Goal: Task Accomplishment & Management: Use online tool/utility

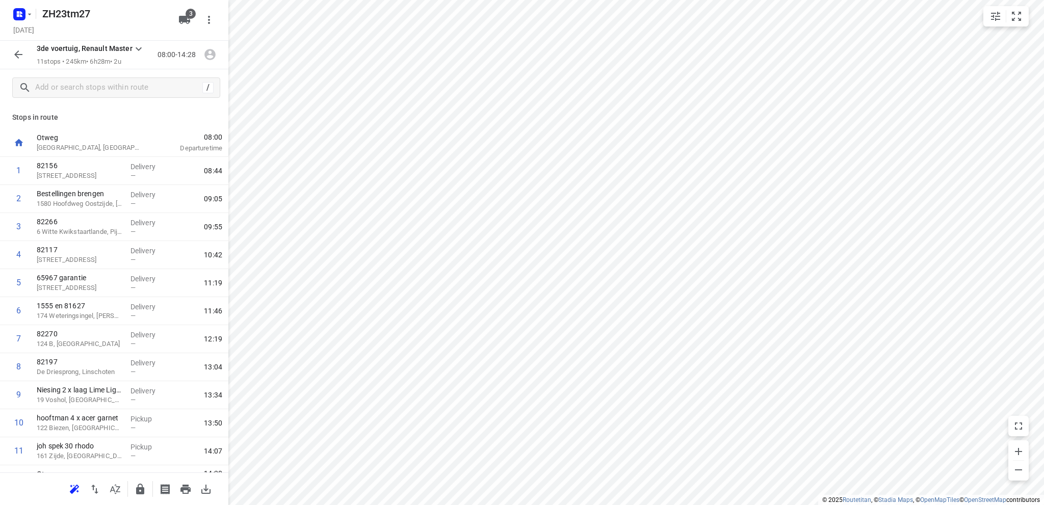
scroll to position [20, 0]
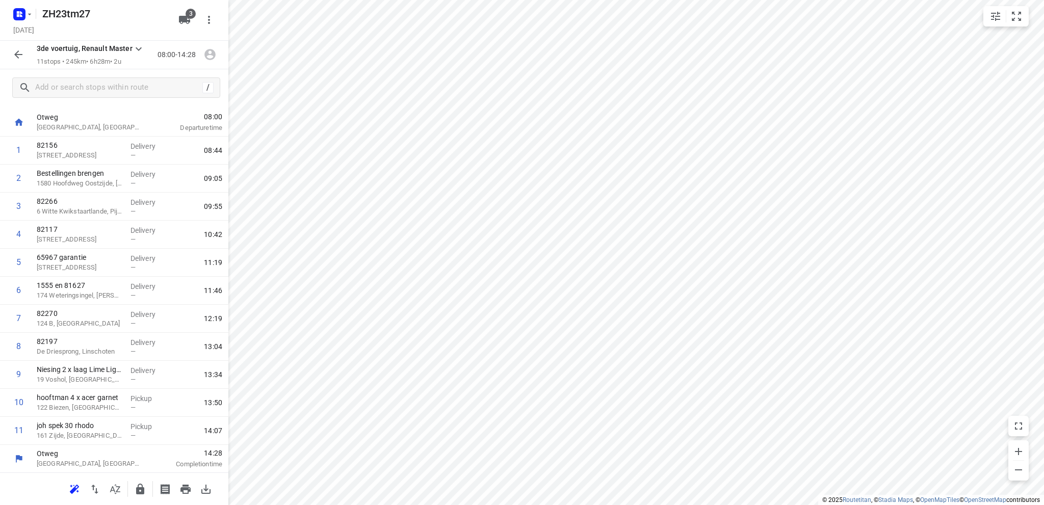
click at [18, 15] on icon "button" at bounding box center [18, 15] width 3 height 3
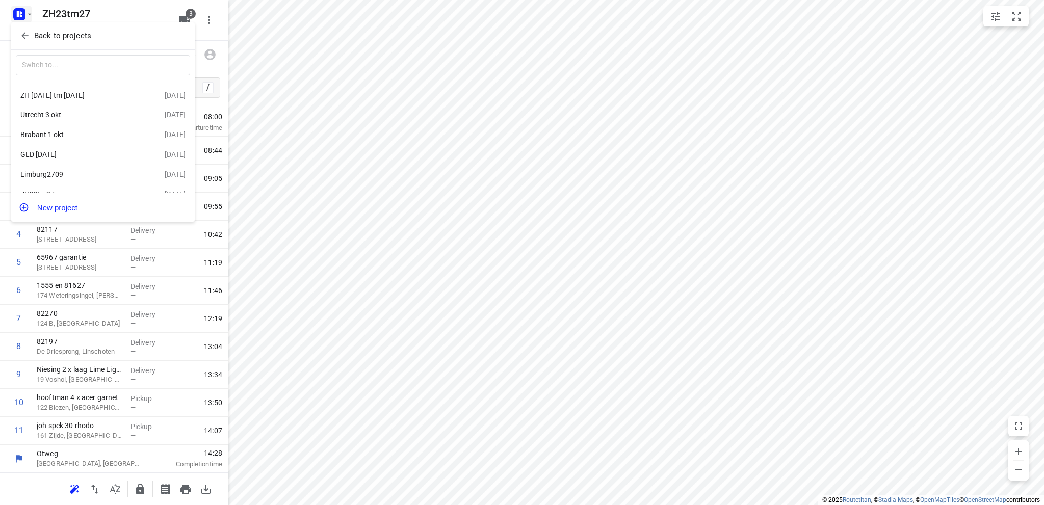
click at [60, 150] on div "GLD [DATE]" at bounding box center [92, 154] width 144 height 12
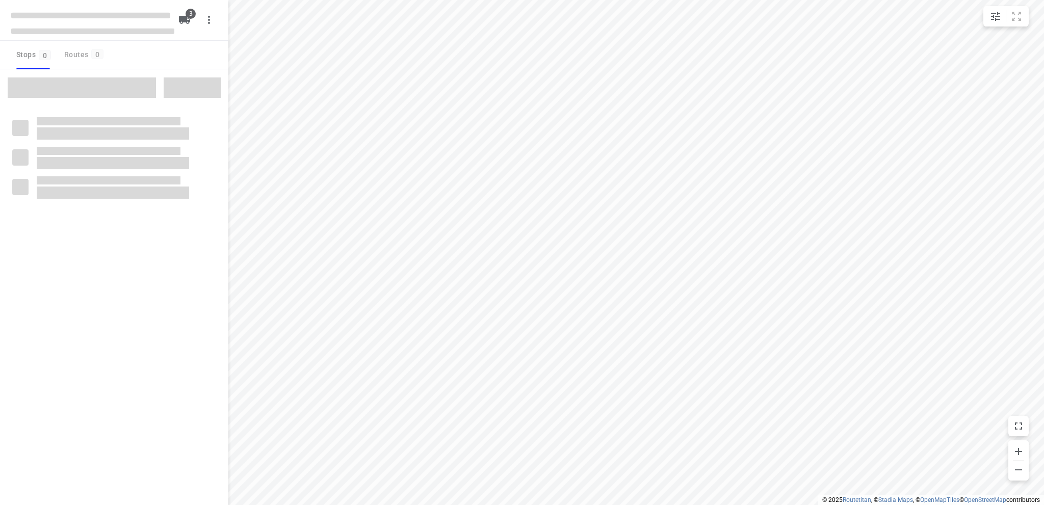
type input "distance"
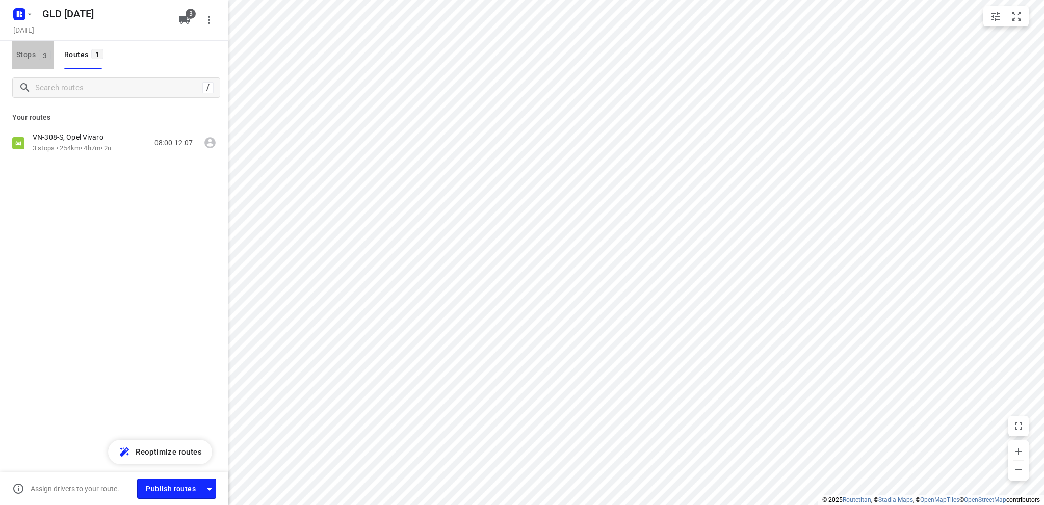
click at [26, 50] on span "Stops 3" at bounding box center [35, 54] width 38 height 13
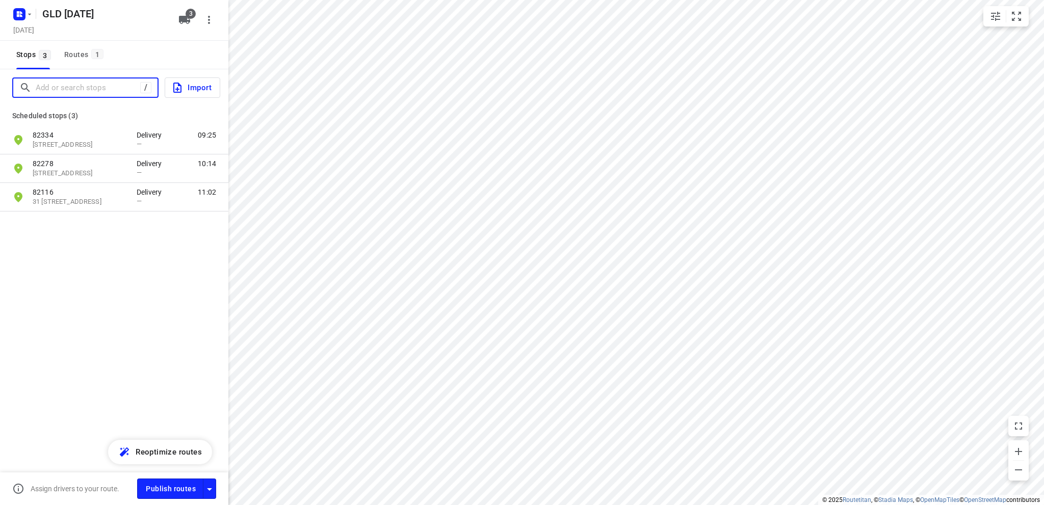
click at [64, 87] on input "Add or search stops" at bounding box center [88, 88] width 104 height 16
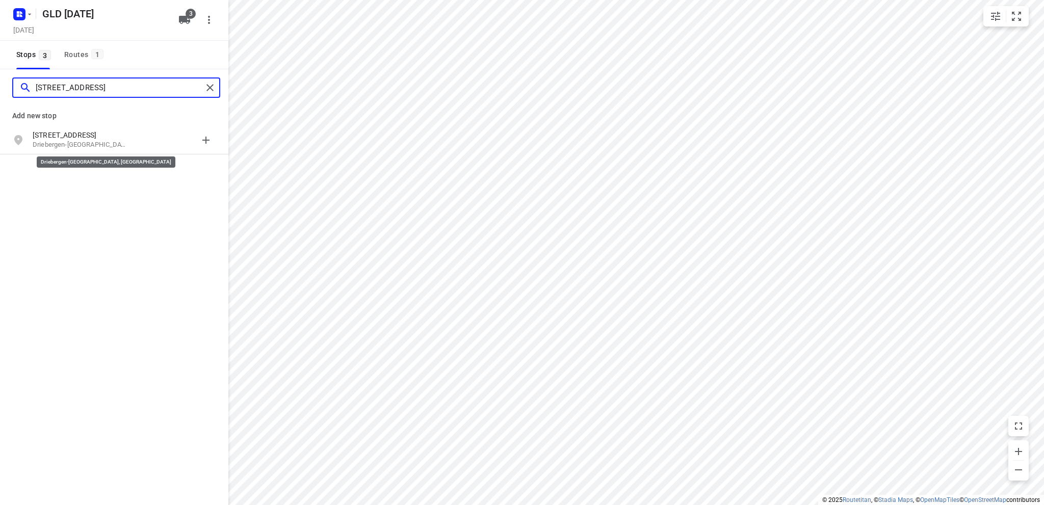
type input "[STREET_ADDRESS]"
click at [86, 140] on p "Driebergen-[GEOGRAPHIC_DATA], [GEOGRAPHIC_DATA]" at bounding box center [80, 145] width 94 height 10
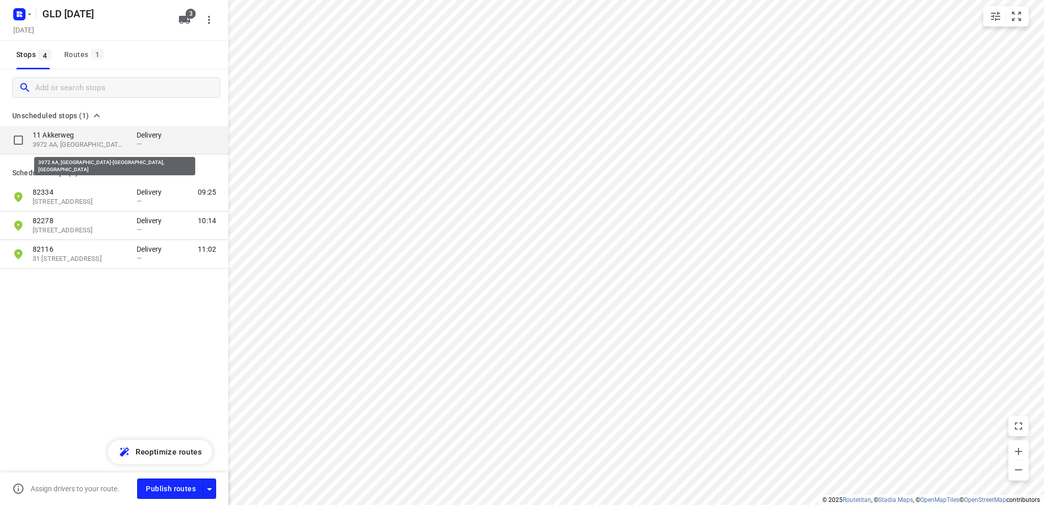
click at [86, 144] on p "3972 AA, [GEOGRAPHIC_DATA]-[GEOGRAPHIC_DATA], [GEOGRAPHIC_DATA]" at bounding box center [80, 145] width 94 height 10
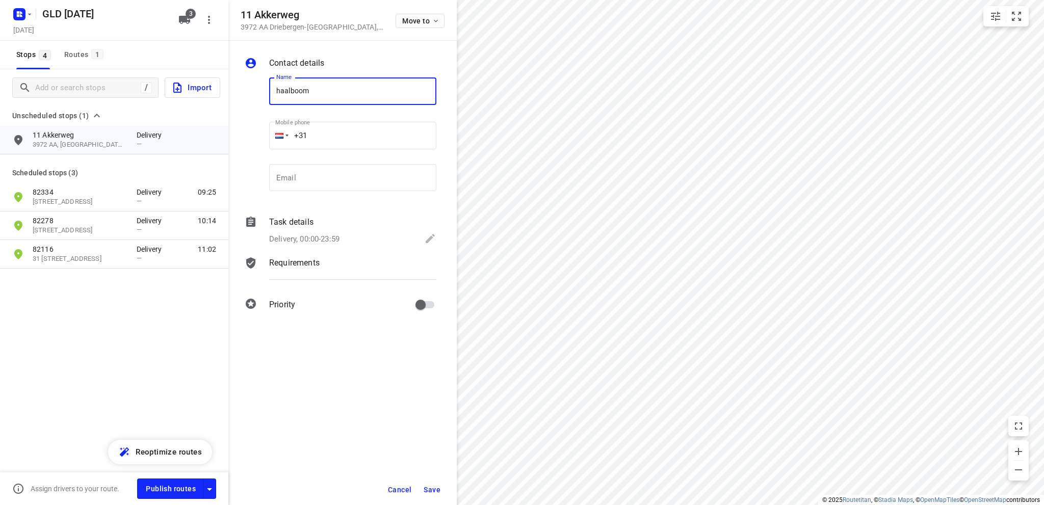
type input "Haalboom plant"
click at [429, 234] on icon at bounding box center [430, 238] width 12 height 12
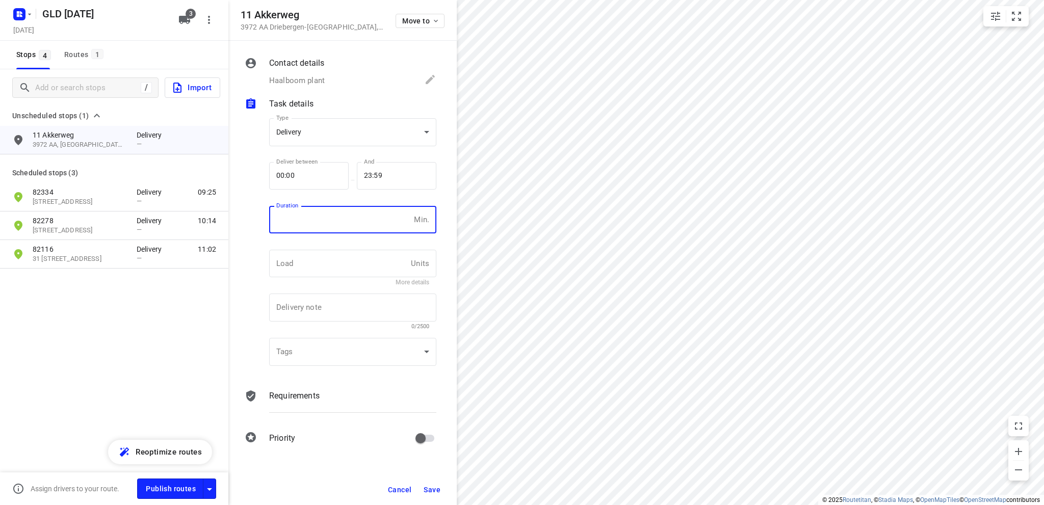
click at [348, 221] on input "number" at bounding box center [339, 220] width 141 height 28
type input "10"
click at [312, 124] on body "i © 2025 Routetitan , © Stadia Maps , © OpenMapTiles © OpenStreetMap contributo…" at bounding box center [522, 252] width 1044 height 505
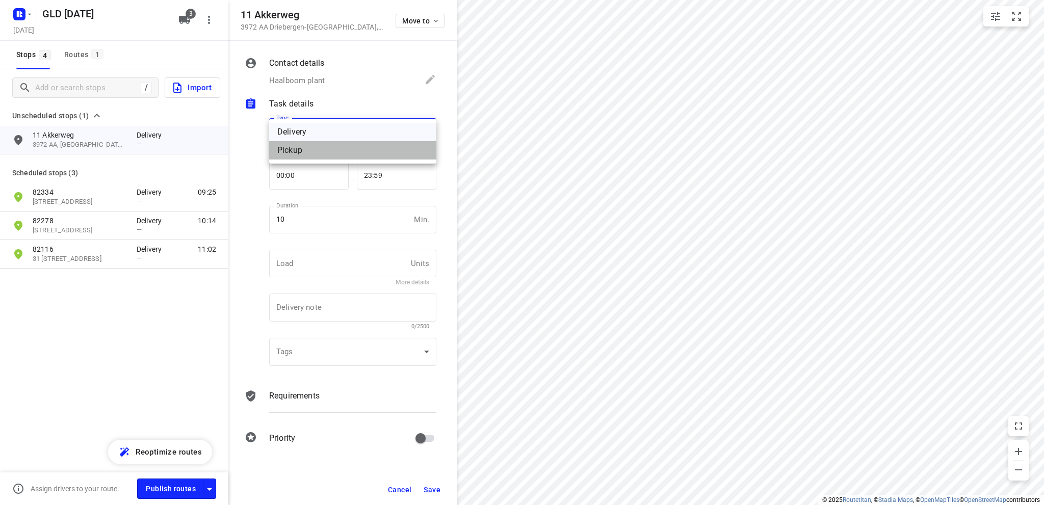
click at [312, 152] on div "Pickup" at bounding box center [352, 150] width 151 height 12
type input "pickup"
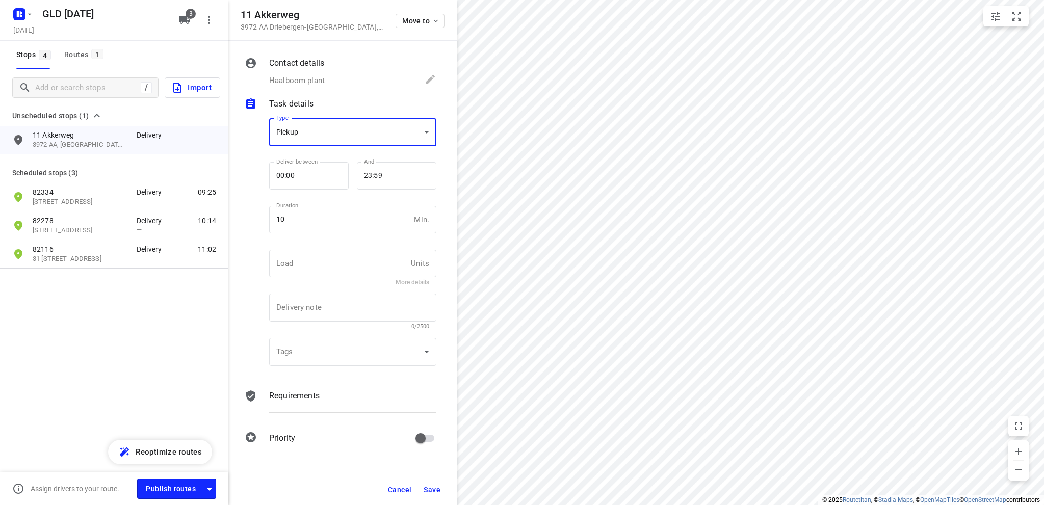
click at [432, 487] on span "Save" at bounding box center [431, 490] width 17 height 8
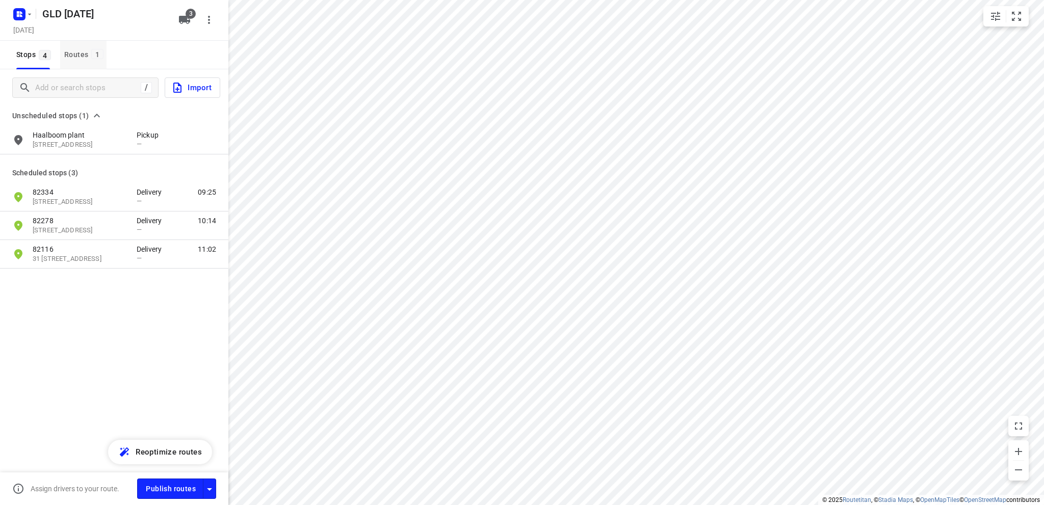
click at [71, 50] on div "Routes 1" at bounding box center [85, 54] width 42 height 13
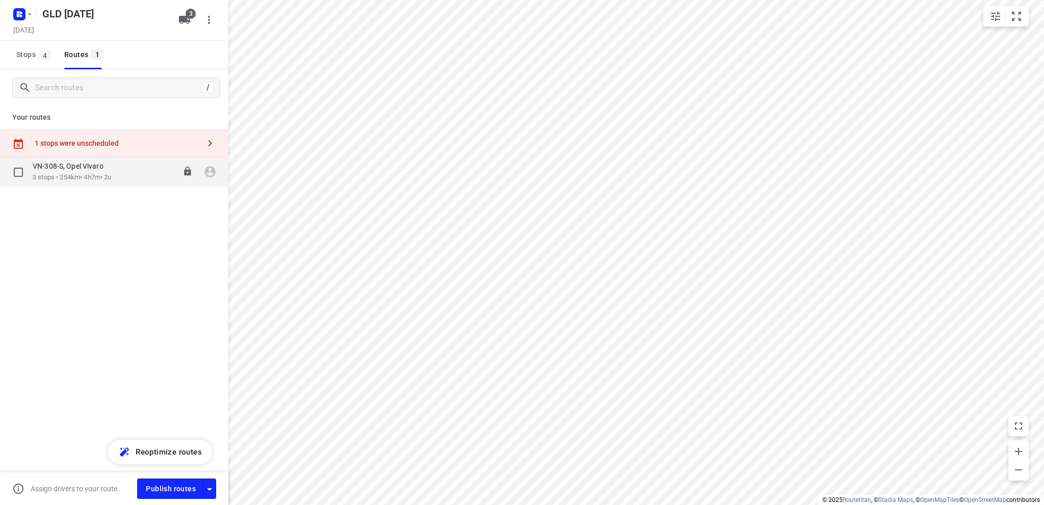
click at [110, 175] on p "3 stops • 254km • 4h7m • 2u" at bounding box center [73, 178] width 81 height 10
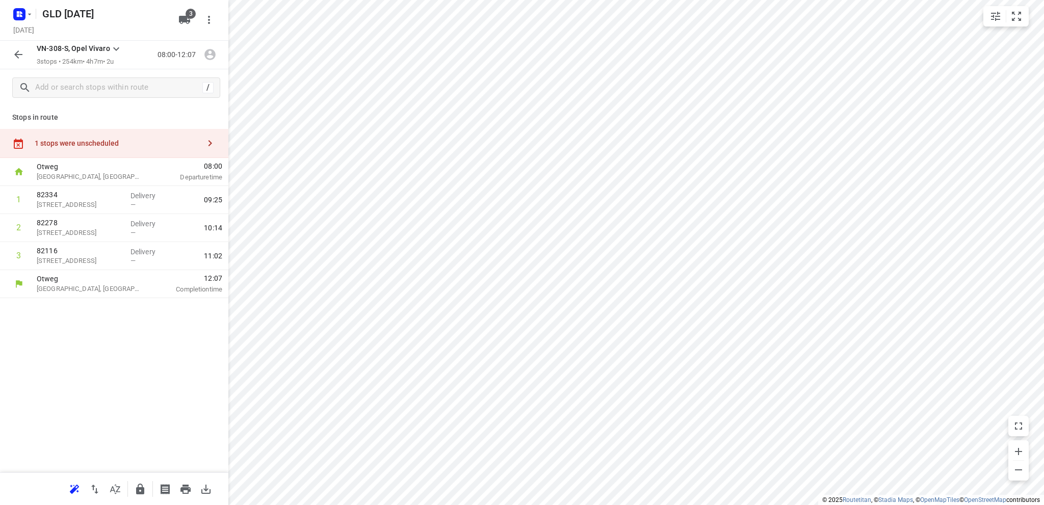
click at [113, 145] on div "1 stops were unscheduled" at bounding box center [117, 143] width 165 height 8
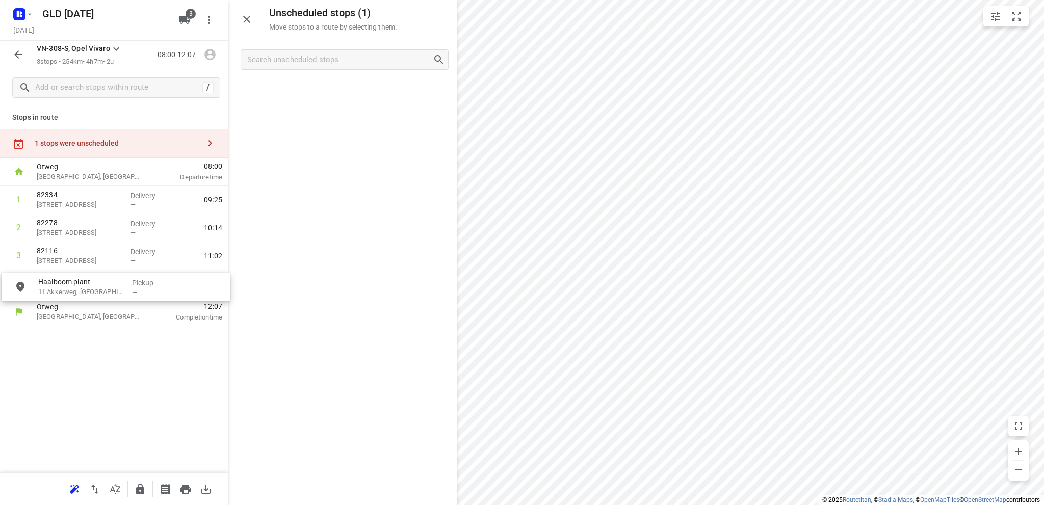
drag, startPoint x: 309, startPoint y: 92, endPoint x: 83, endPoint y: 291, distance: 301.8
